Goal: Task Accomplishment & Management: Manage account settings

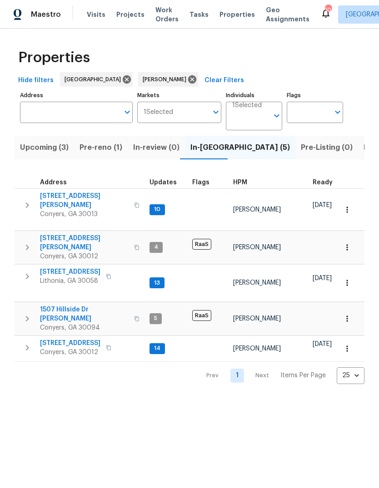
click at [92, 146] on span "Pre-reno (1)" at bounding box center [100, 147] width 43 height 13
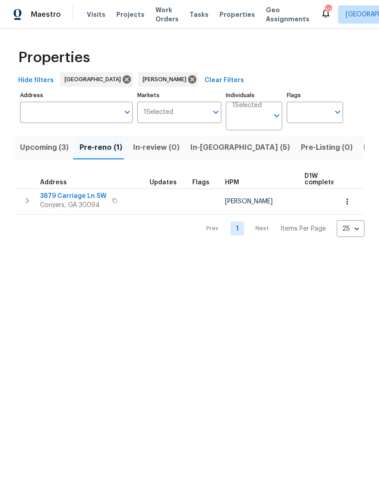
click at [56, 196] on span "3879 Carriage Ln SW" at bounding box center [73, 196] width 66 height 9
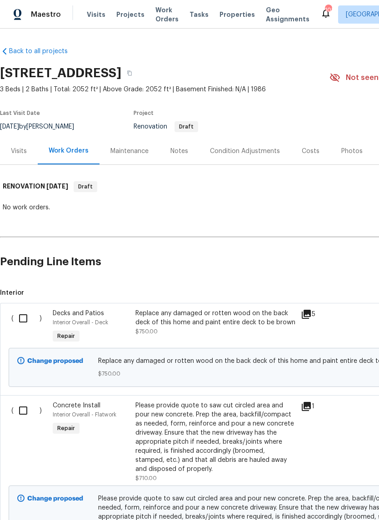
click at [259, 147] on div "Condition Adjustments" at bounding box center [245, 151] width 70 height 9
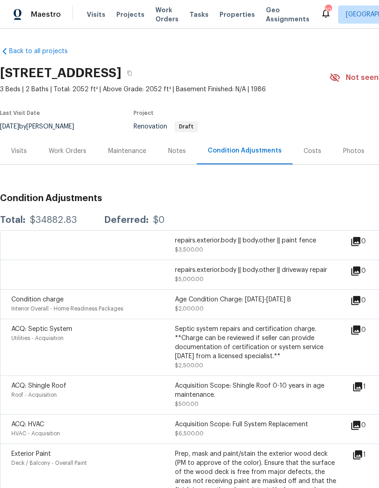
click at [59, 153] on div "Work Orders" at bounding box center [68, 151] width 38 height 9
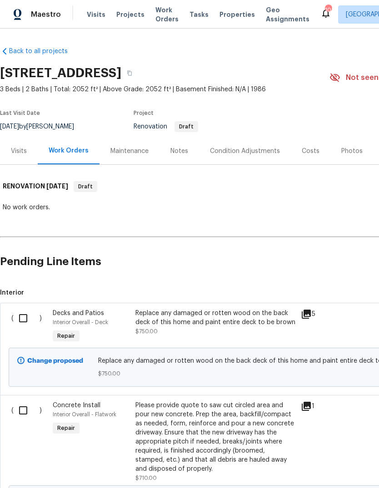
click at [20, 317] on input "checkbox" at bounding box center [27, 318] width 26 height 19
checkbox input "true"
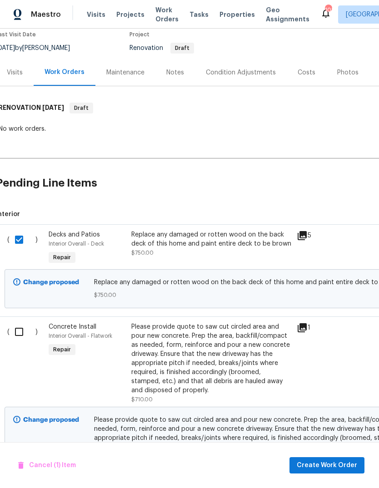
click at [19, 334] on input "checkbox" at bounding box center [23, 331] width 26 height 19
checkbox input "true"
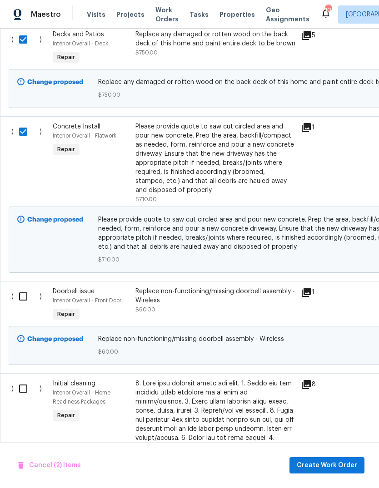
click at [20, 390] on input "checkbox" at bounding box center [27, 388] width 26 height 19
checkbox input "true"
click at [19, 295] on input "checkbox" at bounding box center [27, 296] width 26 height 19
checkbox input "true"
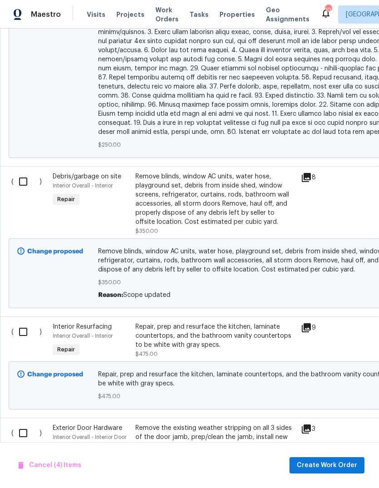
click at [24, 176] on input "checkbox" at bounding box center [27, 181] width 26 height 19
checkbox input "true"
click at [18, 329] on input "checkbox" at bounding box center [27, 331] width 26 height 19
checkbox input "true"
click at [20, 426] on input "checkbox" at bounding box center [27, 433] width 26 height 19
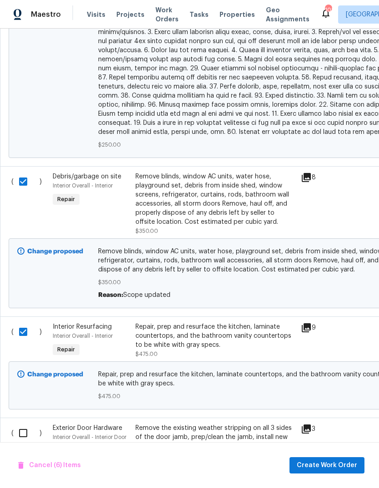
checkbox input "true"
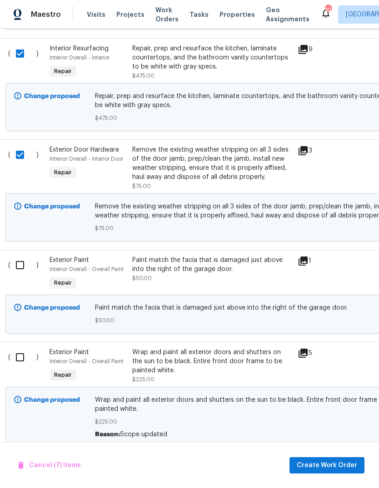
click at [16, 260] on input "checkbox" at bounding box center [23, 265] width 26 height 19
checkbox input "true"
click at [19, 348] on input "checkbox" at bounding box center [23, 357] width 26 height 19
checkbox input "true"
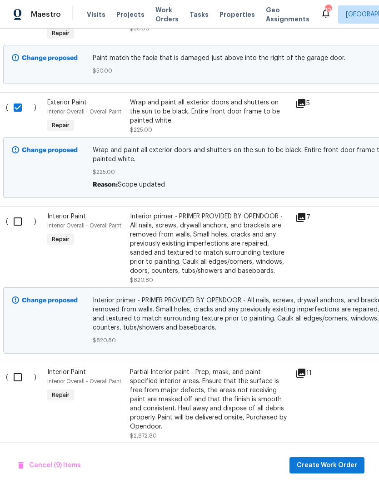
click at [16, 219] on input "checkbox" at bounding box center [21, 221] width 26 height 19
checkbox input "true"
click at [18, 368] on input "checkbox" at bounding box center [21, 377] width 26 height 19
checkbox input "true"
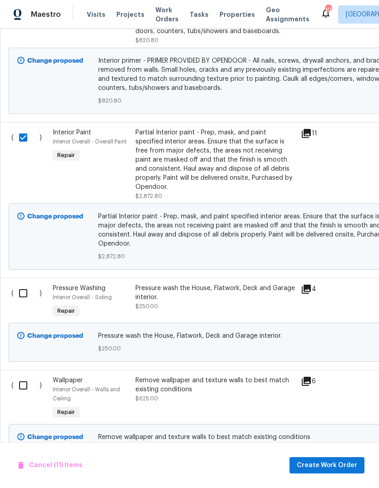
click at [19, 284] on input "checkbox" at bounding box center [27, 293] width 26 height 19
checkbox input "true"
click at [22, 376] on input "checkbox" at bounding box center [27, 385] width 26 height 19
checkbox input "true"
click at [341, 466] on span "Create Work Order" at bounding box center [326, 465] width 60 height 11
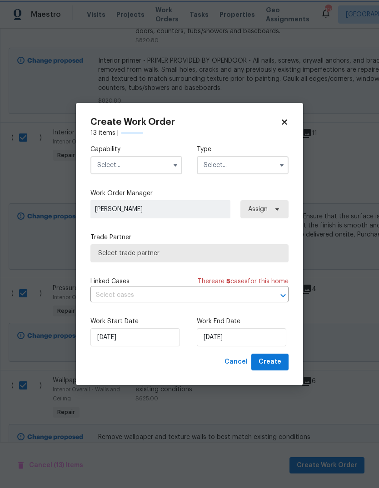
checkbox input "false"
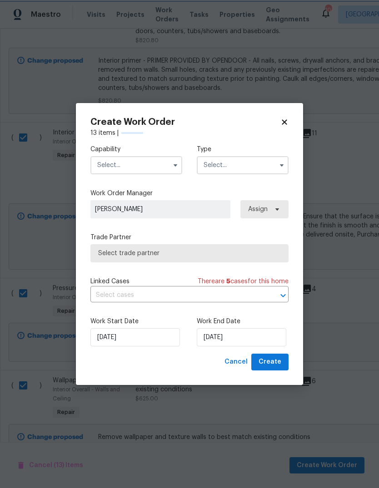
checkbox input "false"
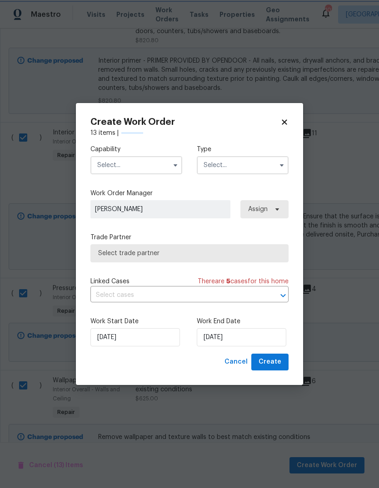
checkbox input "false"
click at [161, 166] on input "text" at bounding box center [136, 165] width 92 height 18
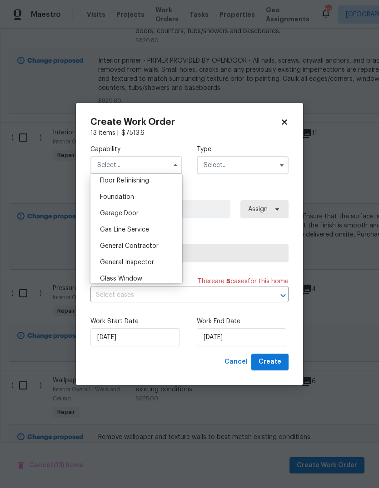
click at [158, 247] on div "General Contractor" at bounding box center [136, 246] width 87 height 16
type input "General Contractor"
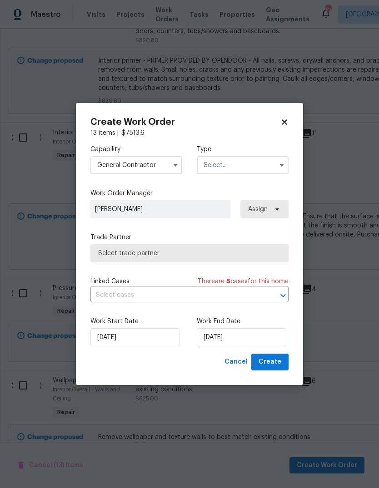
click at [261, 171] on input "text" at bounding box center [243, 165] width 92 height 18
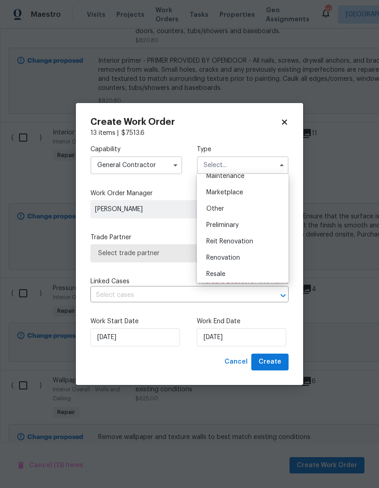
click at [241, 259] on div "Renovation" at bounding box center [242, 258] width 87 height 16
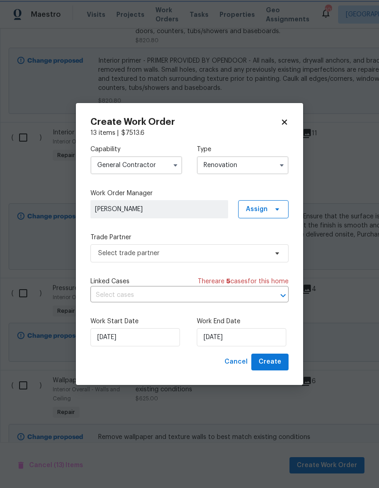
type input "Renovation"
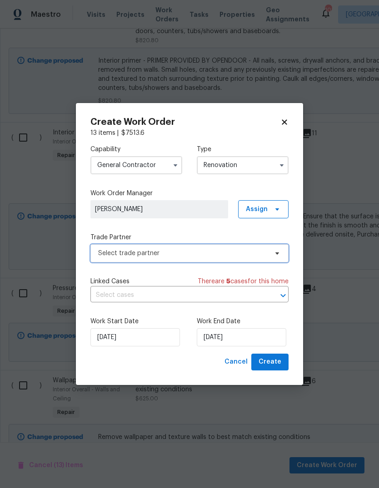
click at [273, 254] on span at bounding box center [276, 253] width 10 height 7
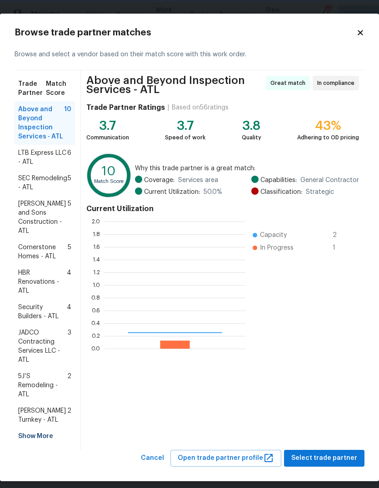
scroll to position [127, 141]
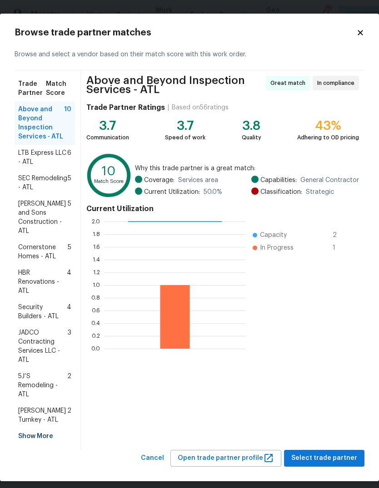
click at [29, 428] on div "Show More" at bounding box center [45, 436] width 60 height 16
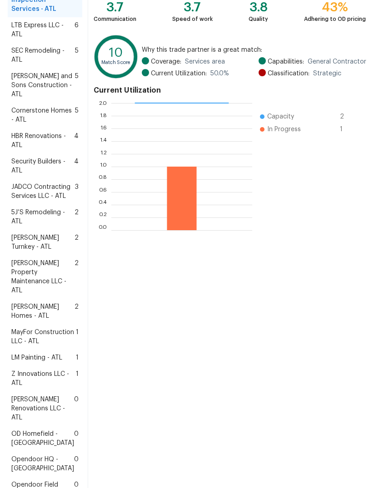
scroll to position [170, 0]
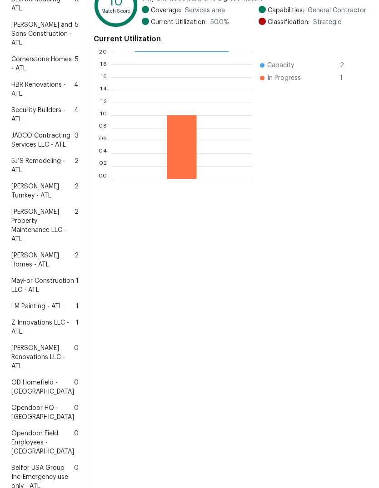
click at [34, 315] on div "LM Painting - ATL 1" at bounding box center [45, 306] width 74 height 16
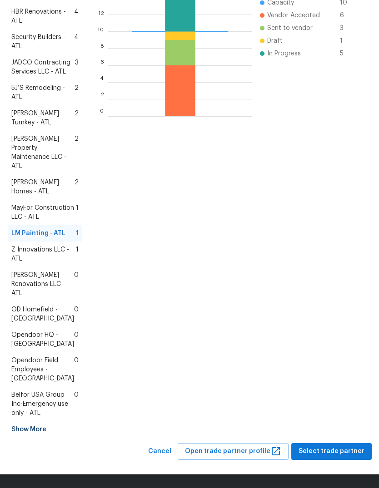
scroll to position [306, 0]
click at [331, 449] on span "Select trade partner" at bounding box center [331, 451] width 66 height 11
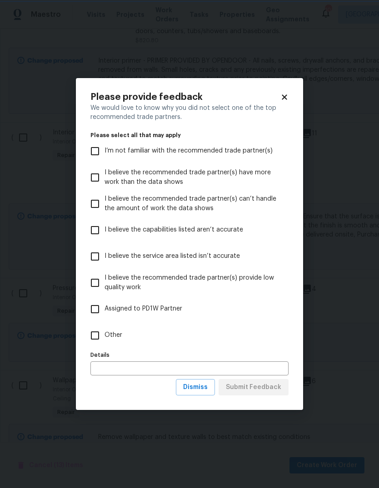
scroll to position [0, 0]
click at [94, 339] on input "Other" at bounding box center [94, 335] width 19 height 19
checkbox input "true"
click at [275, 386] on span "Submit Feedback" at bounding box center [253, 387] width 55 height 11
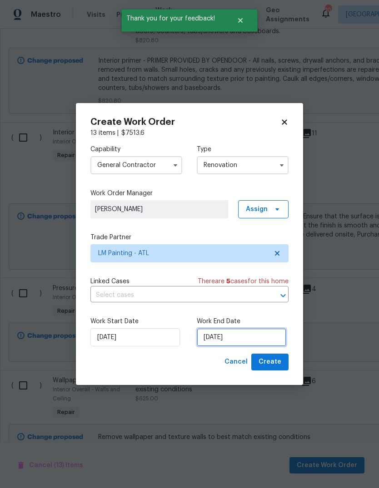
click at [260, 341] on input "8/25/2025" at bounding box center [241, 337] width 89 height 18
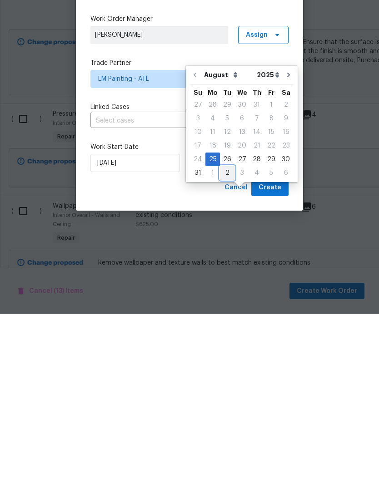
click at [227, 341] on div "2" at bounding box center [227, 347] width 15 height 13
type input "9/2/2025"
select select "8"
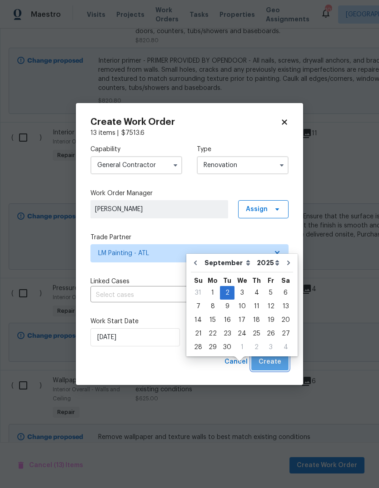
click at [281, 361] on span "Create" at bounding box center [269, 361] width 23 height 11
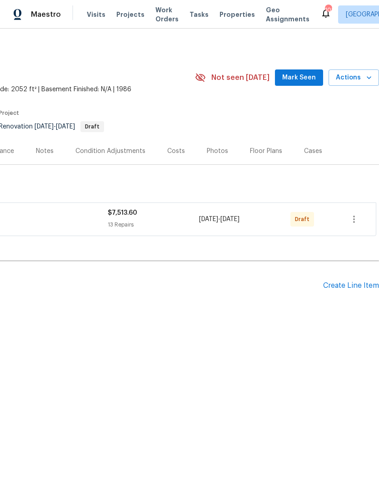
scroll to position [0, 134]
click at [305, 77] on span "Mark Seen" at bounding box center [299, 77] width 34 height 11
click at [358, 218] on icon "button" at bounding box center [353, 219] width 11 height 11
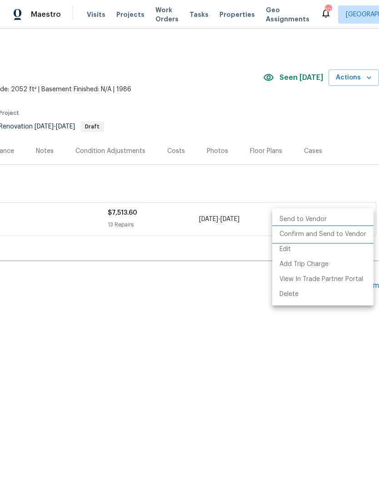
click at [333, 234] on li "Confirm and Send to Vendor" at bounding box center [322, 234] width 101 height 15
click at [247, 287] on div at bounding box center [189, 244] width 379 height 488
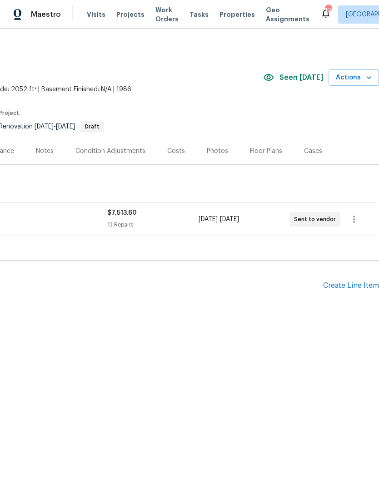
click at [349, 288] on div "Create Line Item" at bounding box center [351, 286] width 56 height 9
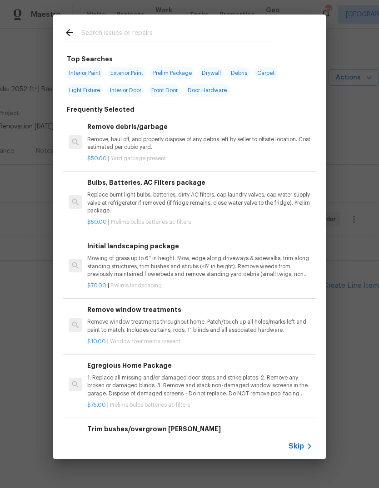
click at [244, 35] on input "text" at bounding box center [177, 34] width 193 height 14
type input "Hvac"
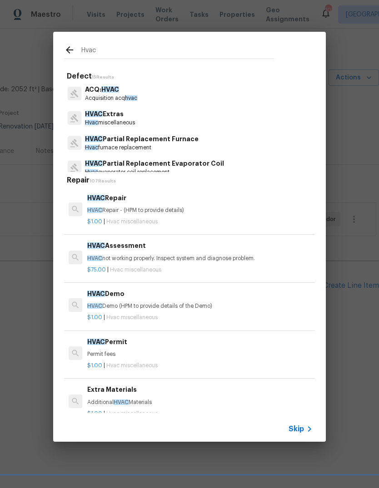
click at [128, 117] on p "HVAC Extras" at bounding box center [110, 114] width 50 height 10
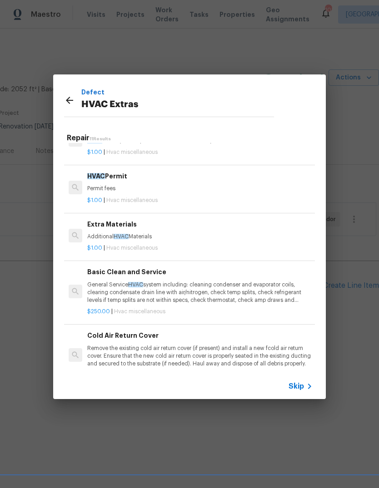
scroll to position [124, 0]
click at [139, 287] on p "General Service HVAC system including: cleaning condenser and evaporator coils,…" at bounding box center [199, 291] width 225 height 23
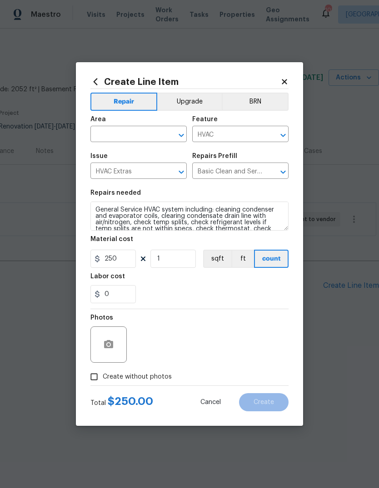
click at [146, 134] on input "text" at bounding box center [125, 135] width 71 height 14
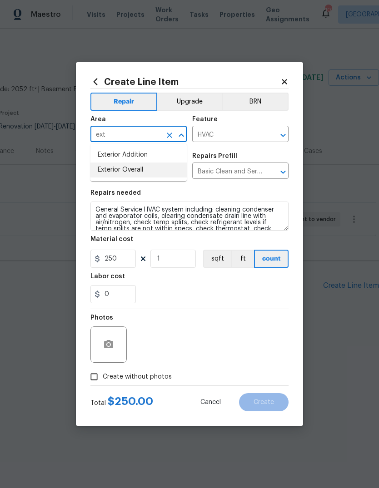
click at [134, 170] on li "Exterior Overall" at bounding box center [138, 170] width 96 height 15
type input "Exterior Overall"
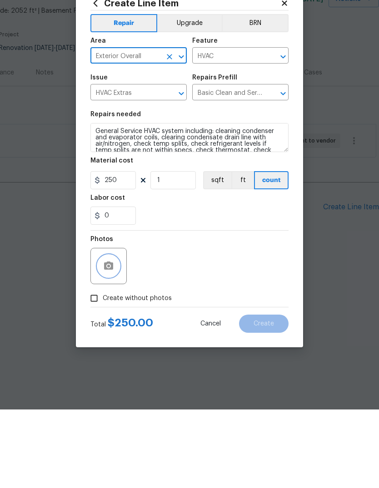
click at [105, 340] on icon "button" at bounding box center [108, 344] width 9 height 8
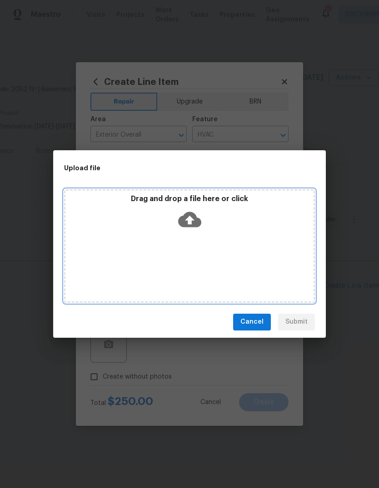
click at [199, 226] on icon at bounding box center [189, 219] width 23 height 15
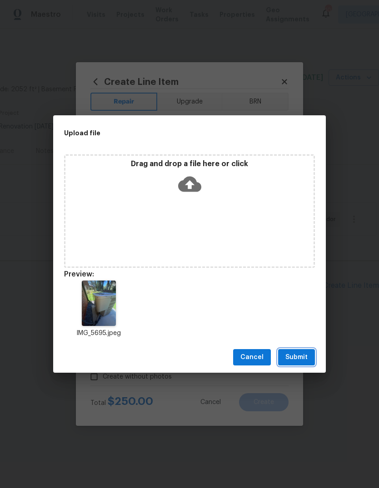
click at [307, 354] on span "Submit" at bounding box center [296, 357] width 22 height 11
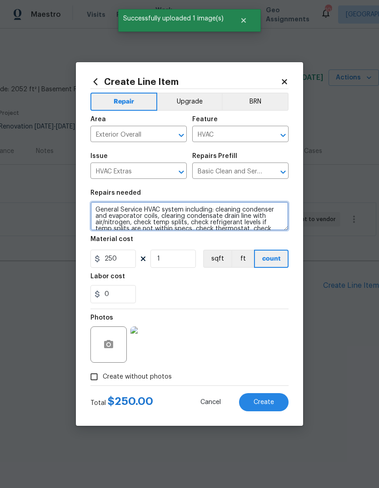
click at [96, 208] on textarea "General Service HVAC system including: cleaning condenser and evaporator coils,…" at bounding box center [189, 216] width 198 height 29
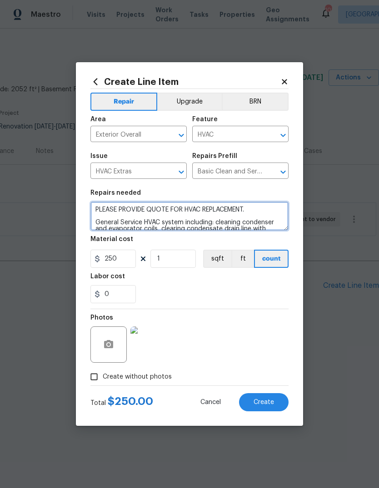
type textarea "PLEASE PROVIDE QUOTE FOR HVAC REPLACEMENT. General Service HVAC system includin…"
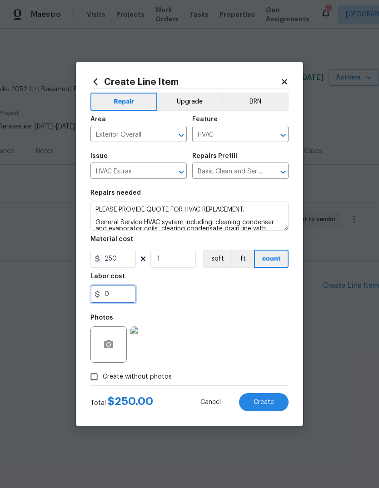
click at [117, 293] on input "0" at bounding box center [112, 294] width 45 height 18
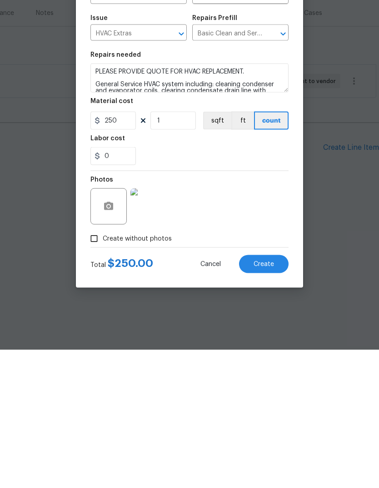
click at [278, 393] on button "Create" at bounding box center [263, 402] width 49 height 18
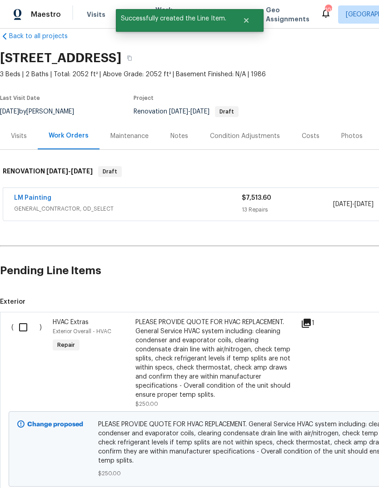
scroll to position [15, 0]
click at [19, 328] on input "checkbox" at bounding box center [27, 327] width 26 height 19
checkbox input "true"
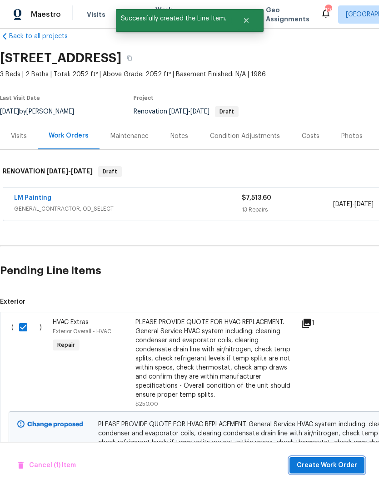
click at [337, 460] on button "Create Work Order" at bounding box center [326, 465] width 75 height 17
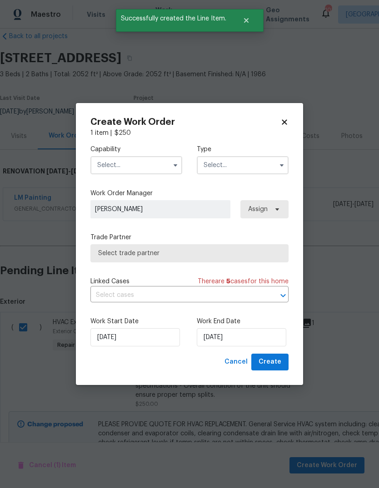
click at [168, 168] on input "text" at bounding box center [136, 165] width 92 height 18
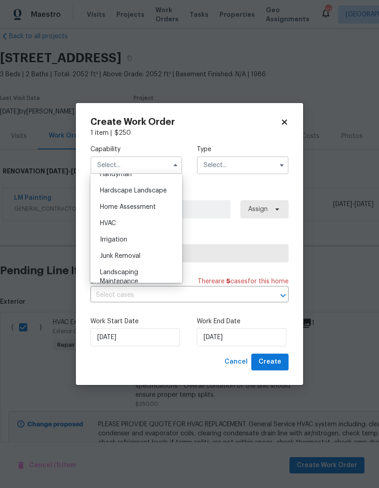
scroll to position [509, 0]
click at [147, 221] on div "HVAC" at bounding box center [136, 224] width 87 height 16
type input "HVAC"
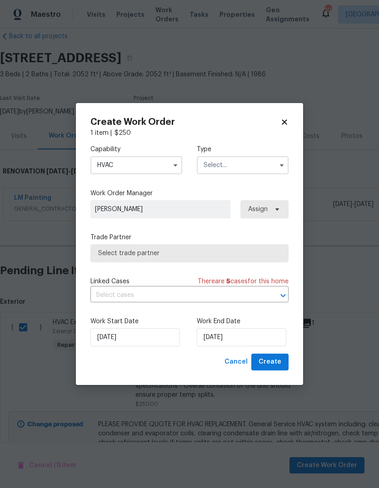
click at [251, 169] on input "text" at bounding box center [243, 165] width 92 height 18
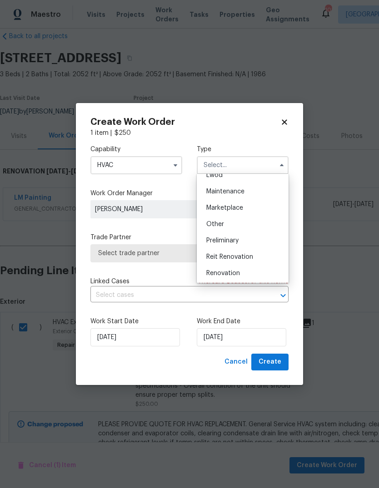
scroll to position [138, 0]
click at [249, 273] on div "Renovation" at bounding box center [242, 275] width 87 height 16
type input "Renovation"
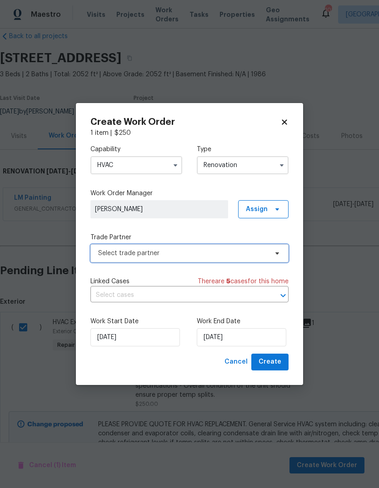
click at [274, 252] on icon at bounding box center [276, 253] width 7 height 7
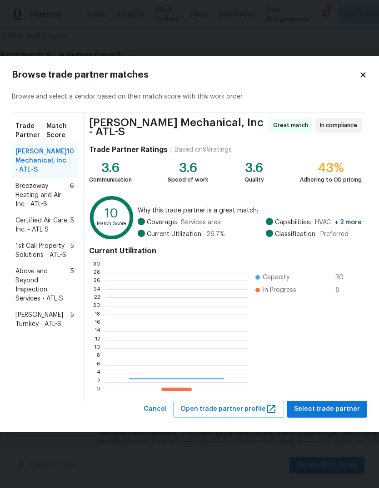
scroll to position [127, 143]
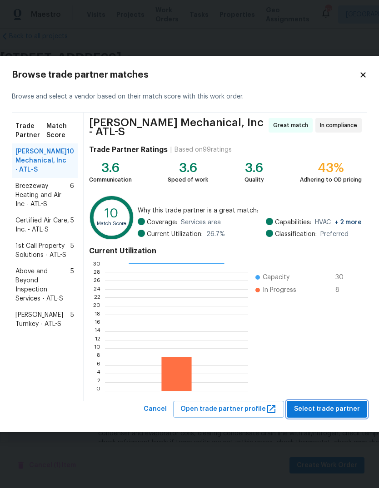
click at [333, 407] on span "Select trade partner" at bounding box center [327, 409] width 66 height 11
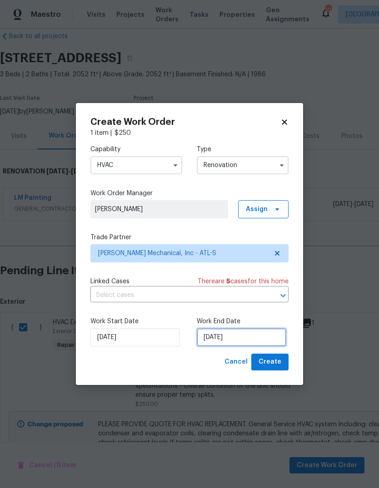
click at [262, 336] on input "8/25/2025" at bounding box center [241, 337] width 89 height 18
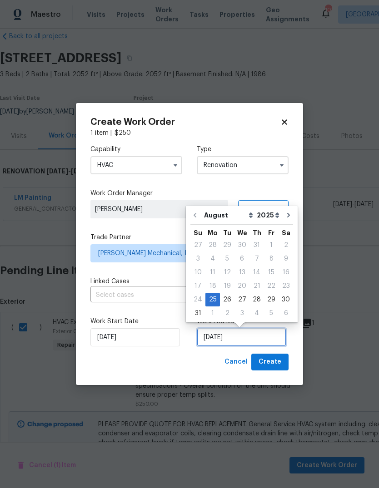
scroll to position [7, 0]
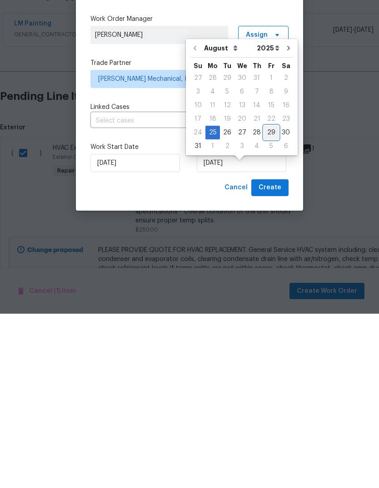
click at [267, 301] on div "29" at bounding box center [271, 307] width 15 height 13
type input "8/29/2025"
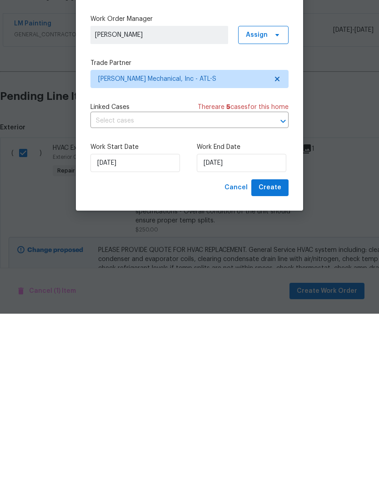
scroll to position [34, 0]
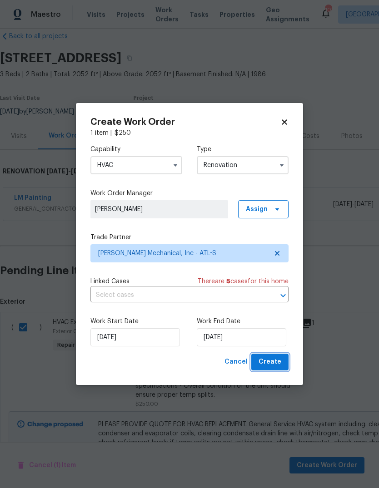
click at [281, 360] on span "Create" at bounding box center [269, 361] width 23 height 11
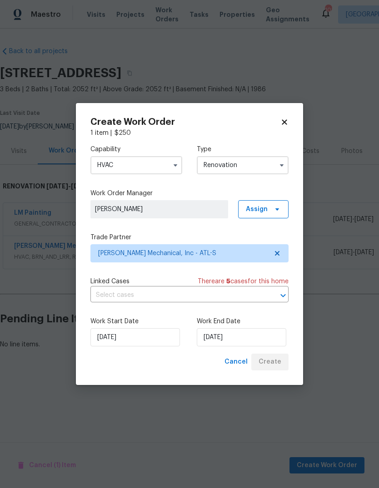
scroll to position [0, 0]
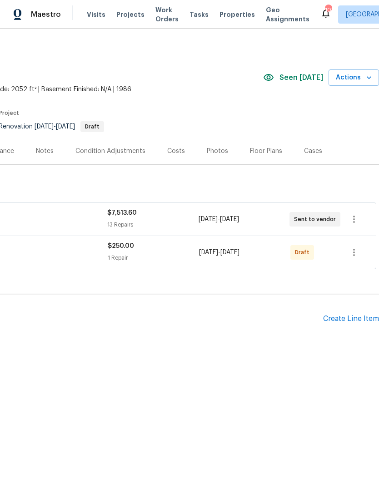
scroll to position [0, 134]
click at [356, 254] on icon "button" at bounding box center [353, 252] width 11 height 11
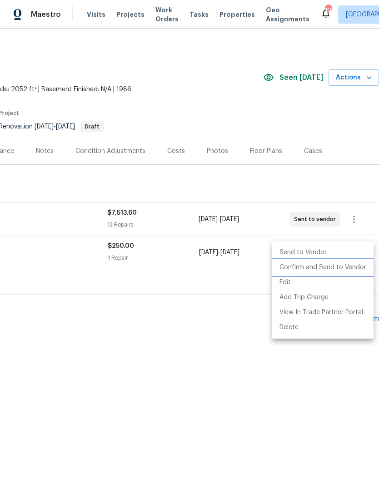
click at [340, 270] on li "Confirm and Send to Vendor" at bounding box center [322, 267] width 101 height 15
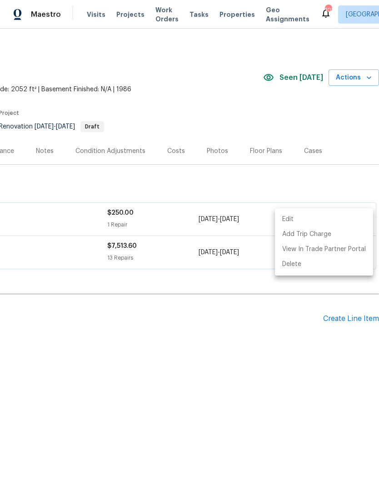
click at [320, 361] on div at bounding box center [189, 244] width 379 height 488
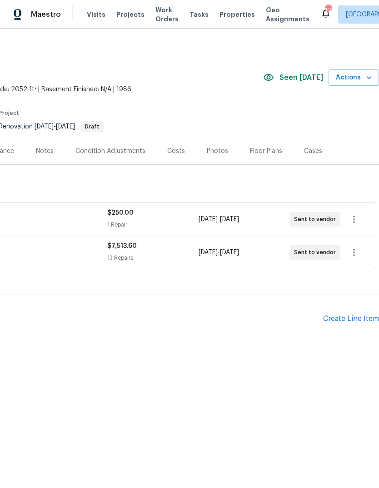
click at [352, 316] on div "Create Line Item" at bounding box center [351, 319] width 56 height 9
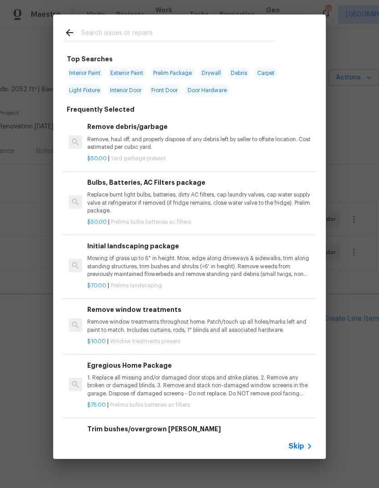
click at [158, 261] on p "Mowing of grass up to 6" in height. Mow, edge along driveways & sidewalks, trim…" at bounding box center [199, 266] width 225 height 23
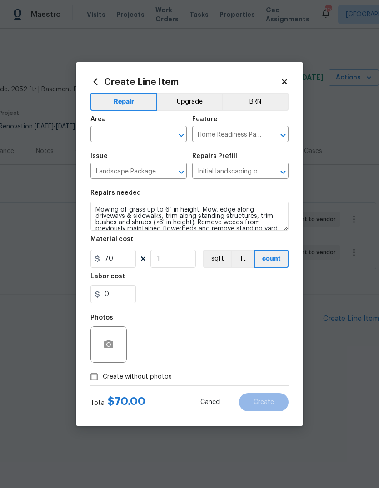
click at [151, 133] on input "text" at bounding box center [125, 135] width 71 height 14
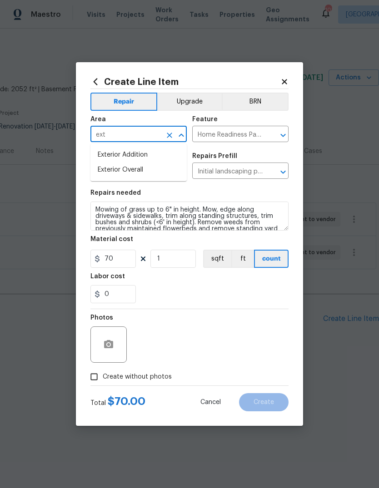
click at [135, 168] on li "Exterior Overall" at bounding box center [138, 170] width 96 height 15
type input "Exterior Overall"
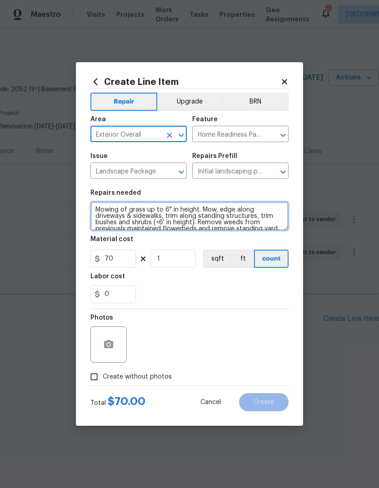
click at [94, 208] on textarea "Mowing of grass up to 6" in height. Mow, edge along driveways & sidewalks, trim…" at bounding box center [189, 216] width 198 height 29
click at [103, 213] on textarea "Mowing of grass up to 6" in height. Mow, edge along driveways & sidewalks, trim…" at bounding box center [189, 216] width 198 height 29
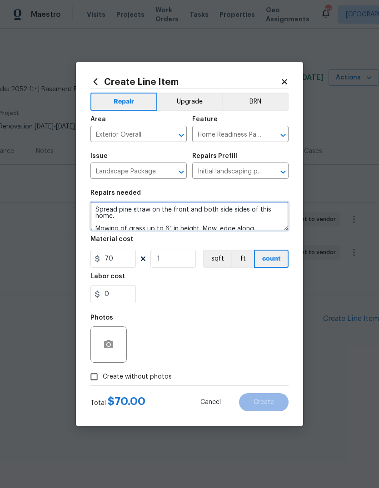
type textarea "Spread pine straw on the front and both side sides of this home. Mowing of gras…"
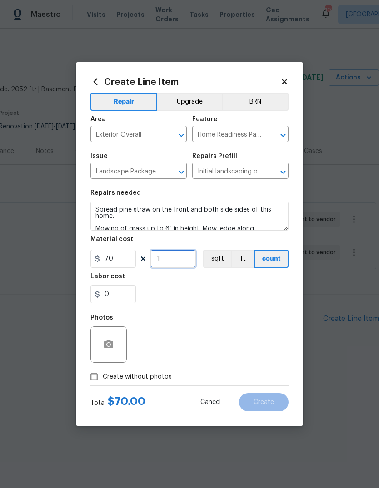
click at [178, 265] on input "1" at bounding box center [172, 259] width 45 height 18
type input "3"
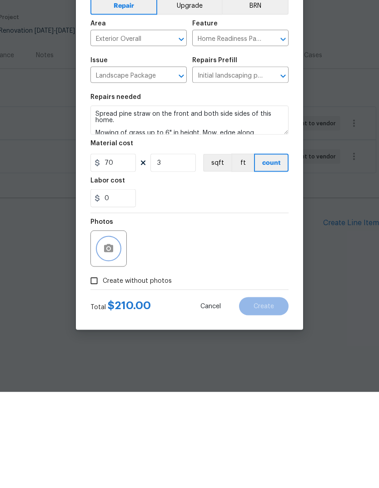
click at [104, 339] on icon "button" at bounding box center [108, 344] width 11 height 11
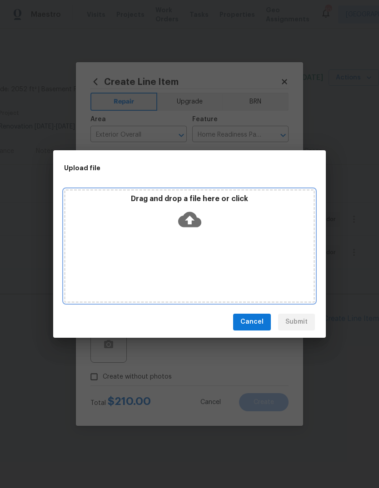
click at [199, 216] on icon at bounding box center [189, 219] width 23 height 23
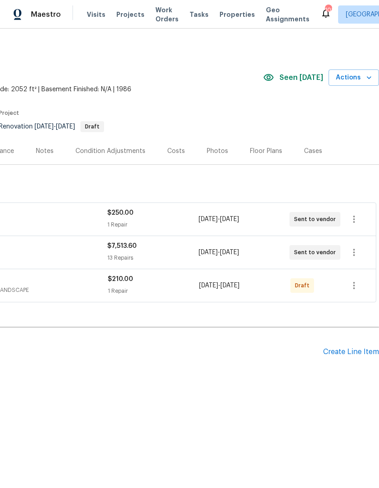
scroll to position [0, 134]
click at [357, 287] on icon "button" at bounding box center [353, 285] width 11 height 11
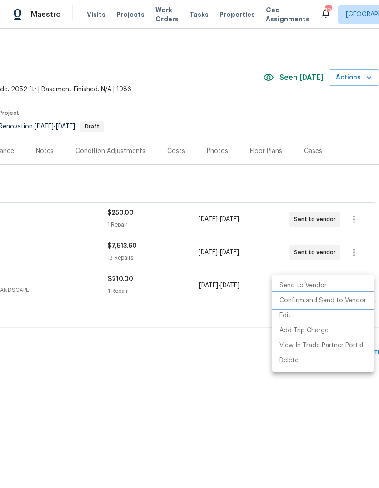
click at [340, 300] on li "Confirm and Send to Vendor" at bounding box center [322, 300] width 101 height 15
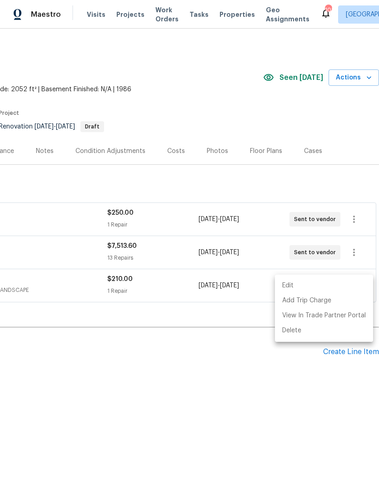
click at [335, 181] on div at bounding box center [189, 244] width 379 height 488
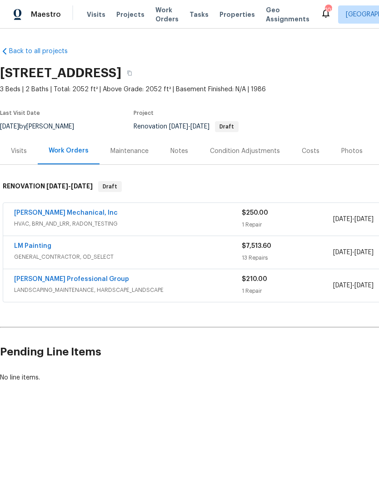
scroll to position [0, 0]
click at [40, 276] on link "Ramsey's Professional Group" at bounding box center [71, 279] width 115 height 6
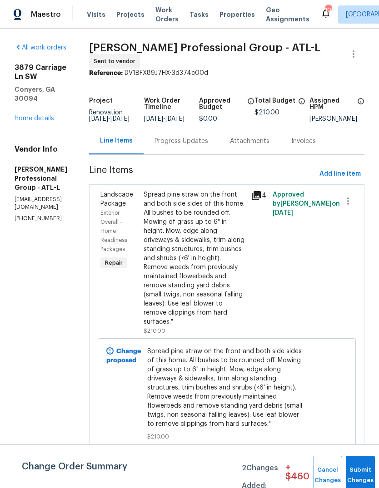
click at [208, 146] on div "Progress Updates" at bounding box center [181, 141] width 54 height 9
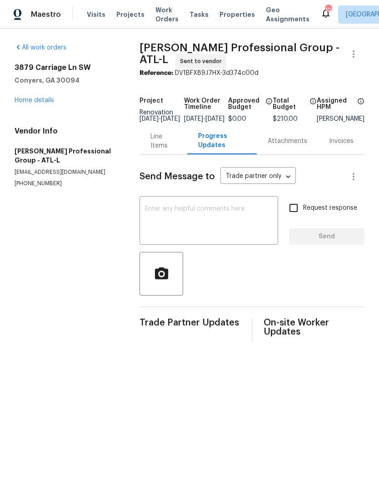
click at [248, 224] on textarea at bounding box center [209, 222] width 128 height 32
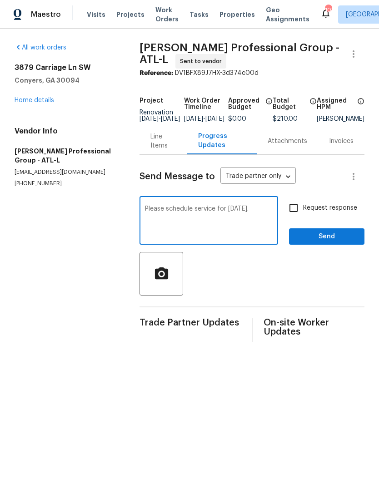
type textarea "Please schedule service for Friday."
click at [336, 238] on span "Send" at bounding box center [326, 236] width 61 height 11
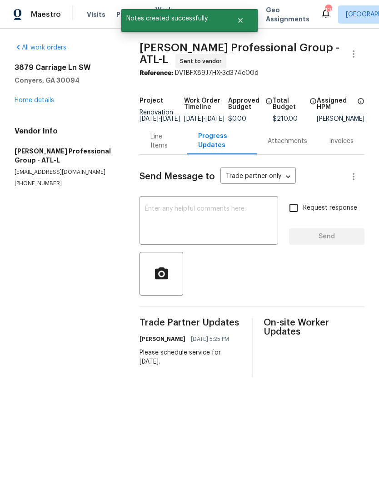
click at [253, 219] on textarea at bounding box center [209, 222] width 128 height 32
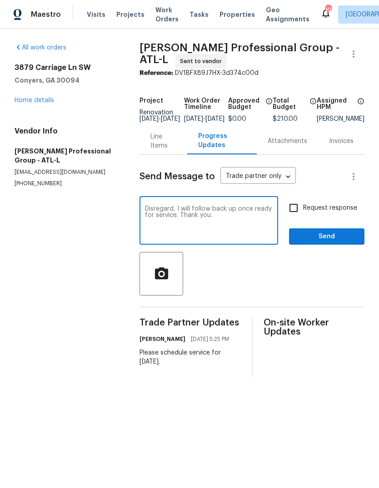
type textarea "Disregard, I will follow back up once ready for service. Thank you."
click at [339, 242] on span "Send" at bounding box center [326, 236] width 61 height 11
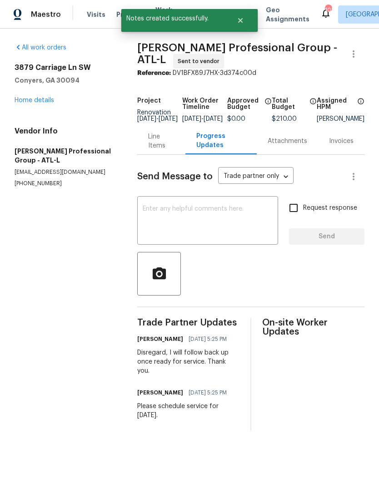
click at [31, 99] on link "Home details" at bounding box center [35, 100] width 40 height 6
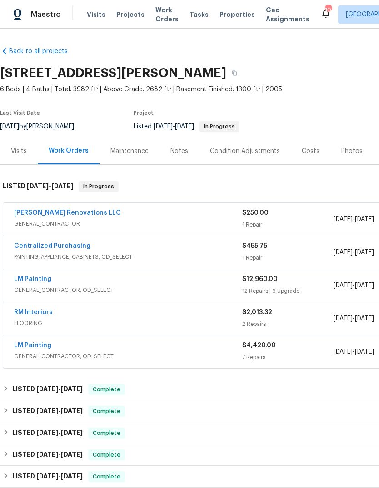
click at [34, 214] on link "Aseem Renovations LLC" at bounding box center [67, 213] width 107 height 6
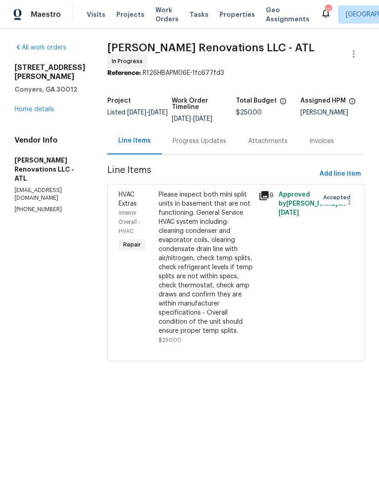
click at [203, 141] on div "Progress Updates" at bounding box center [200, 141] width 54 height 9
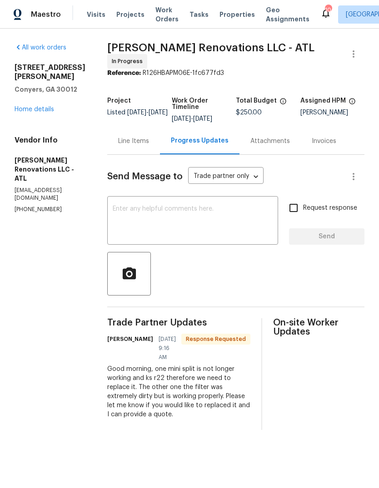
click at [239, 204] on div "x ​" at bounding box center [192, 221] width 171 height 46
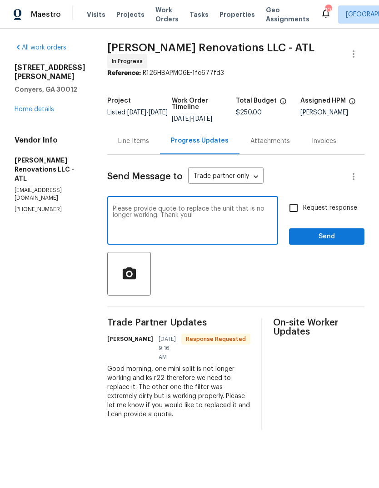
type textarea "Please provide quote to replace the unit that is no longer working. Thank you!"
click at [334, 239] on span "Send" at bounding box center [326, 236] width 61 height 11
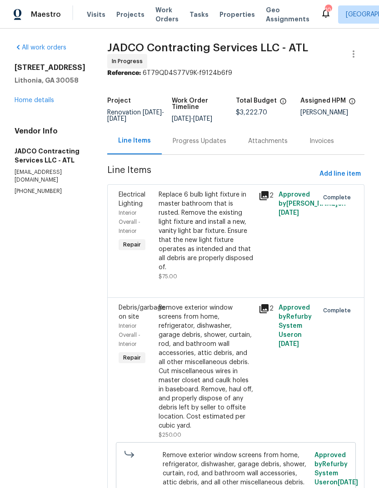
click at [30, 104] on link "Home details" at bounding box center [35, 100] width 40 height 6
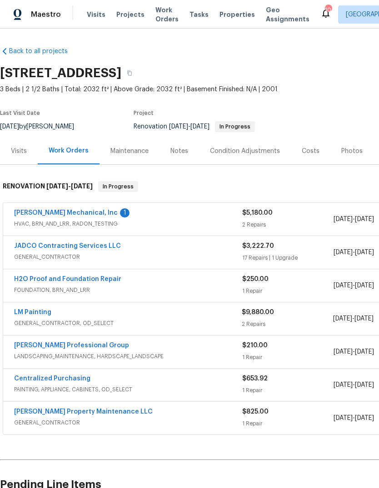
click at [33, 247] on link "JADCO Contracting Services LLC" at bounding box center [67, 246] width 107 height 6
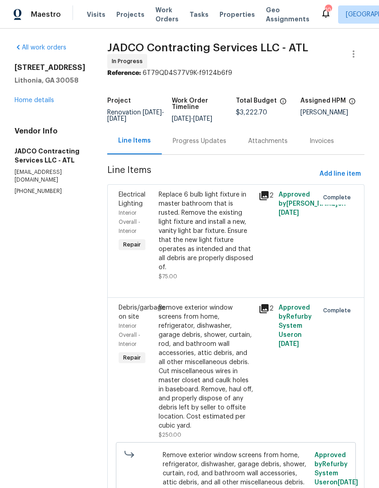
click at [28, 104] on link "Home details" at bounding box center [35, 100] width 40 height 6
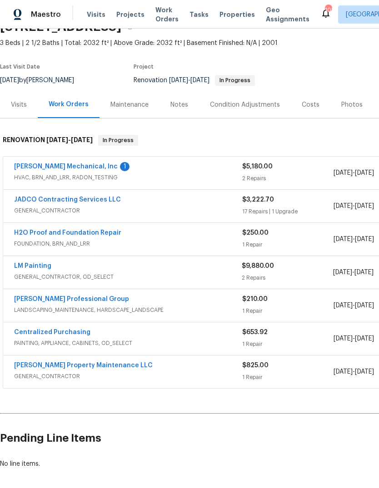
scroll to position [46, 0]
click at [33, 263] on link "LM Painting" at bounding box center [32, 266] width 37 height 6
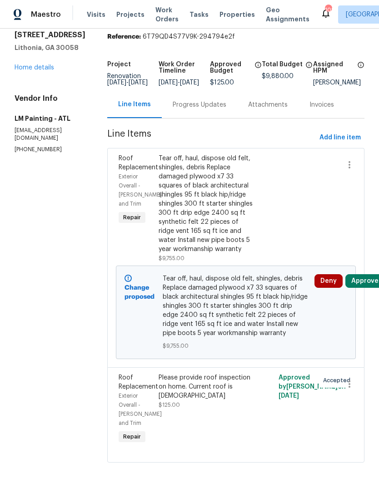
scroll to position [35, 0]
click at [24, 64] on link "Home details" at bounding box center [35, 67] width 40 height 6
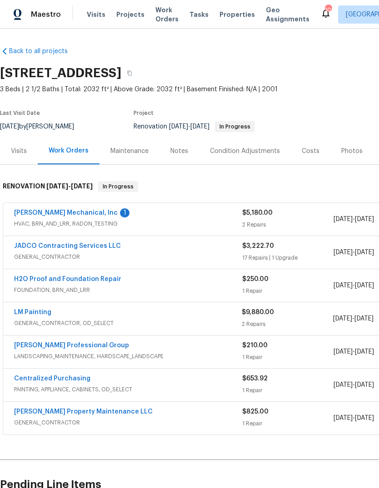
click at [31, 210] on link "[PERSON_NAME] Mechanical, Inc" at bounding box center [66, 213] width 104 height 6
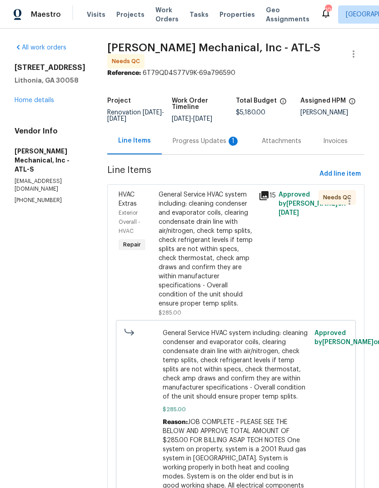
click at [223, 144] on div "Progress Updates 1" at bounding box center [206, 141] width 67 height 9
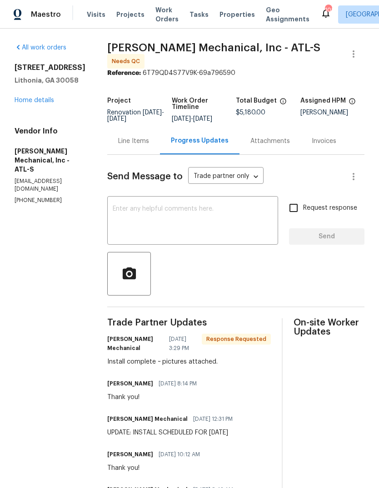
click at [249, 221] on textarea at bounding box center [193, 222] width 160 height 32
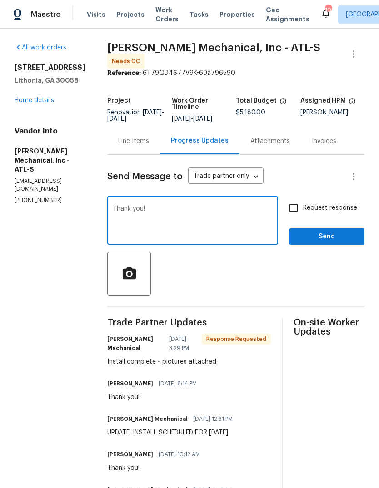
type textarea "Thank you!"
click at [337, 238] on span "Send" at bounding box center [326, 236] width 61 height 11
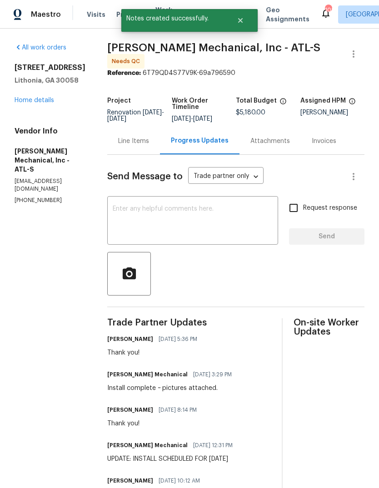
click at [149, 145] on div "Line Items" at bounding box center [133, 141] width 31 height 9
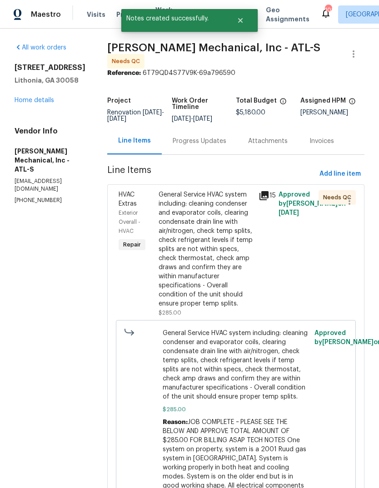
click at [229, 264] on div "General Service HVAC system including: cleaning condenser and evaporator coils,…" at bounding box center [205, 249] width 94 height 118
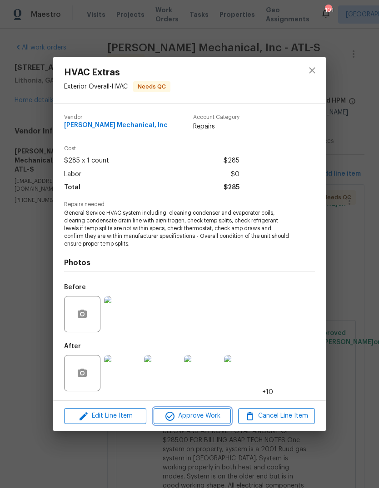
click at [207, 417] on span "Approve Work" at bounding box center [191, 415] width 71 height 11
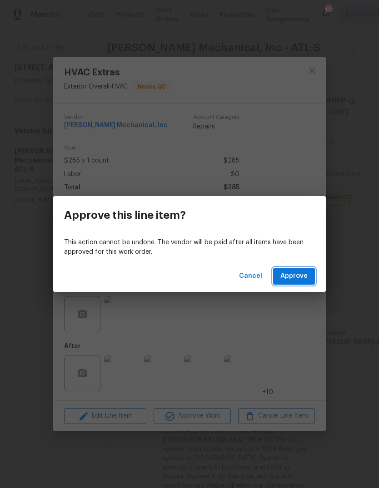
click at [297, 279] on span "Approve" at bounding box center [293, 276] width 27 height 11
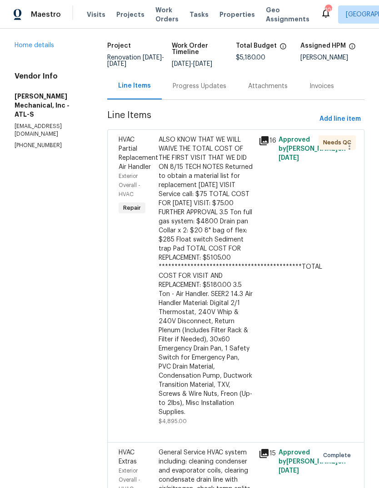
scroll to position [67, 0]
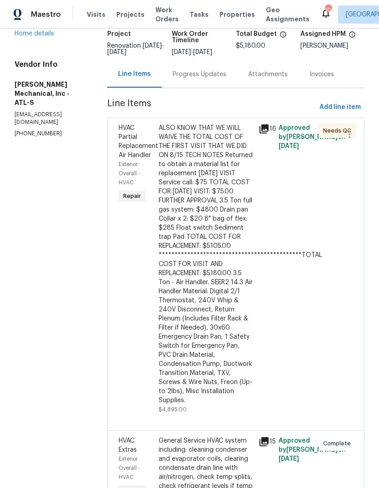
click at [229, 211] on div "**********" at bounding box center [205, 265] width 94 height 282
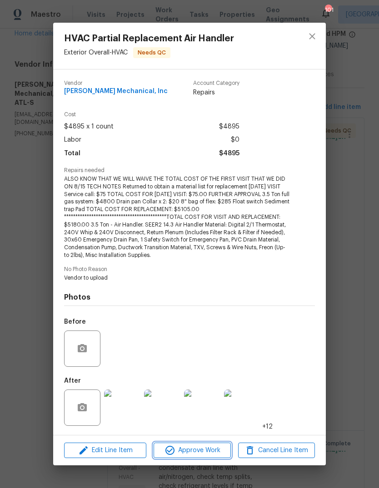
click at [214, 447] on span "Approve Work" at bounding box center [191, 450] width 71 height 11
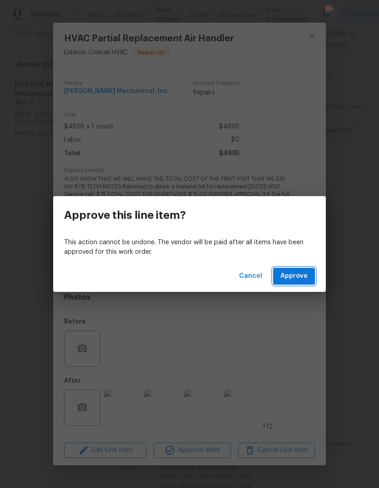
click at [306, 279] on span "Approve" at bounding box center [293, 276] width 27 height 11
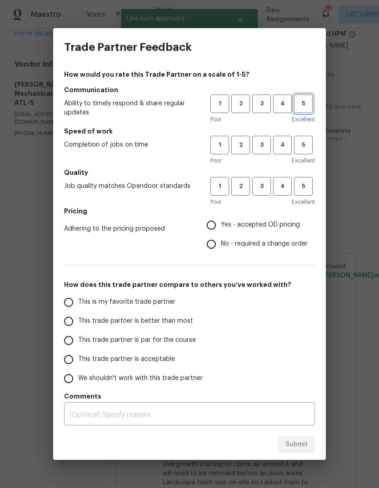
click at [308, 108] on span "5" at bounding box center [303, 104] width 17 height 10
click at [311, 145] on button "5" at bounding box center [303, 145] width 19 height 19
click at [311, 188] on span "5" at bounding box center [303, 186] width 17 height 10
click at [288, 224] on span "Yes - accepted OD pricing" at bounding box center [260, 225] width 79 height 10
click at [221, 224] on input "Yes - accepted OD pricing" at bounding box center [211, 225] width 19 height 19
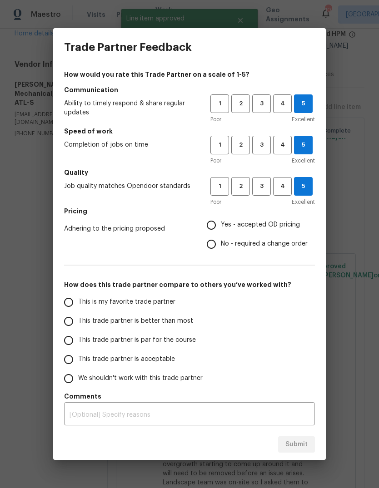
radio input "true"
click at [75, 305] on input "This is my favorite trade partner" at bounding box center [68, 302] width 19 height 19
click at [304, 445] on span "Submit" at bounding box center [296, 444] width 22 height 11
radio input "true"
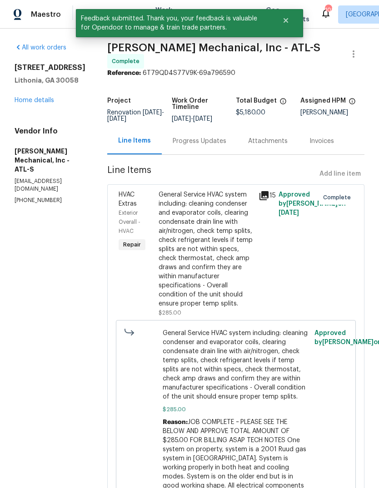
scroll to position [0, 0]
